Goal: Information Seeking & Learning: Learn about a topic

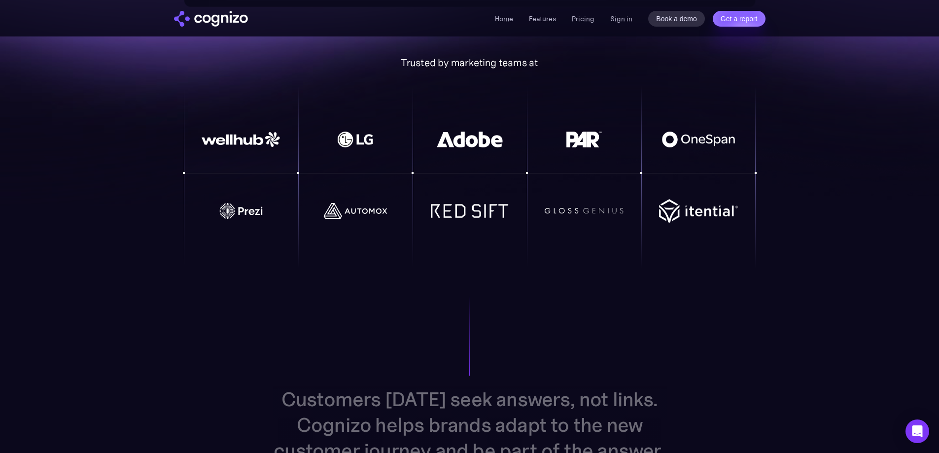
scroll to position [646, 0]
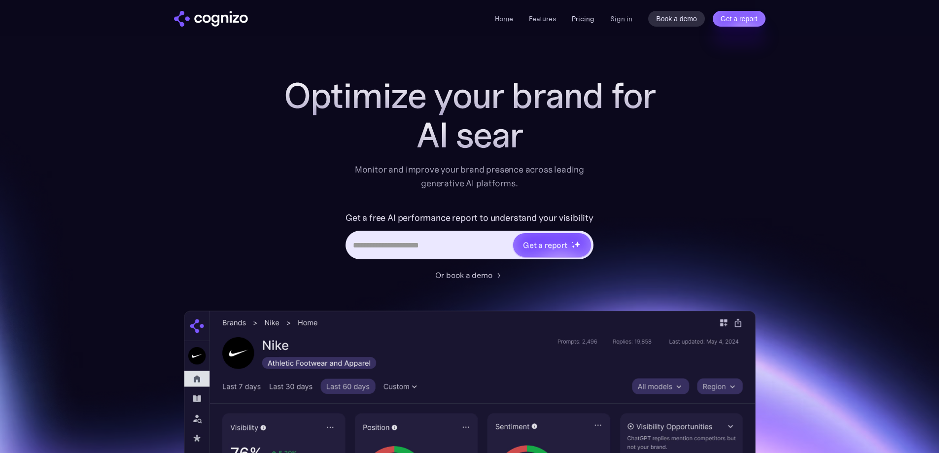
click at [582, 20] on link "Pricing" at bounding box center [583, 18] width 23 height 9
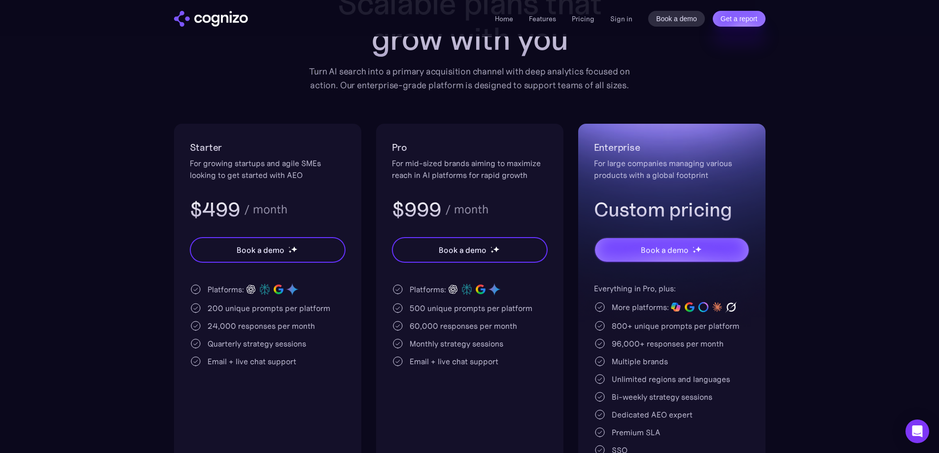
scroll to position [197, 0]
